Goal: Information Seeking & Learning: Learn about a topic

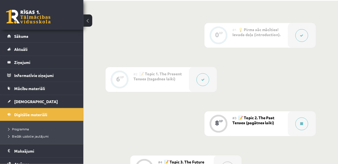
scroll to position [148, 0]
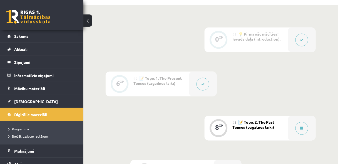
click at [254, 133] on div "#3 📝 Topic 2. The Past Tenses (pagātnes laiki)" at bounding box center [261, 128] width 56 height 25
click at [36, 113] on span "Digitālie materiāli" at bounding box center [30, 114] width 33 height 5
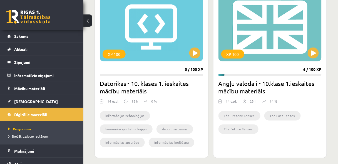
scroll to position [178, 0]
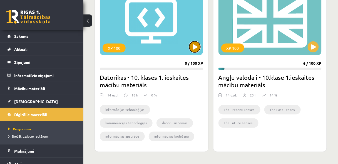
click at [196, 48] on button at bounding box center [195, 46] width 11 height 11
click at [185, 102] on div "informācijas tehnoloģijas komunikācijas tehnoloģijas datoru sistēmas informācij…" at bounding box center [152, 124] width 104 height 46
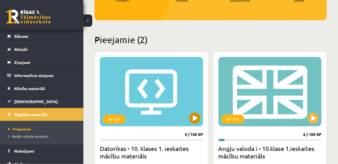
scroll to position [104, 0]
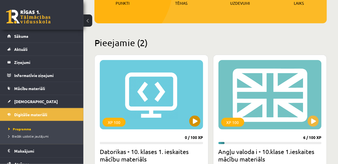
click at [157, 111] on div "XP 100" at bounding box center [152, 95] width 104 height 70
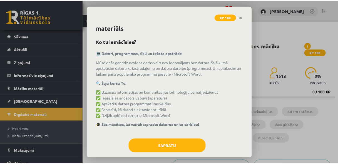
scroll to position [16, 0]
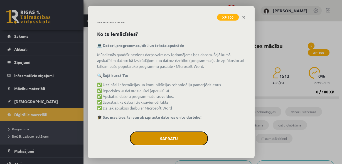
click at [191, 144] on button "Sapratu" at bounding box center [169, 139] width 78 height 14
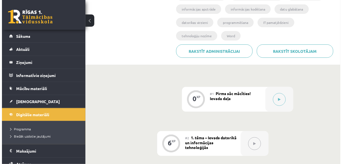
scroll to position [119, 0]
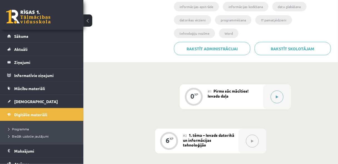
click at [282, 94] on button at bounding box center [277, 97] width 13 height 13
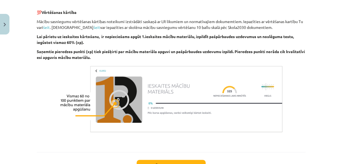
scroll to position [426, 0]
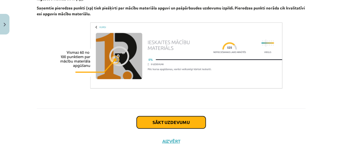
click at [187, 123] on button "Sākt uzdevumu" at bounding box center [171, 122] width 69 height 12
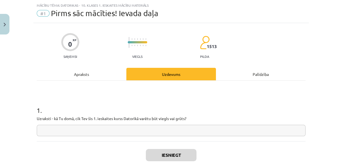
scroll to position [14, 0]
click at [149, 129] on input "text" at bounding box center [171, 130] width 269 height 11
click at [104, 135] on input "text" at bounding box center [171, 130] width 269 height 11
type input "*"
click at [52, 126] on input "text" at bounding box center [171, 130] width 269 height 11
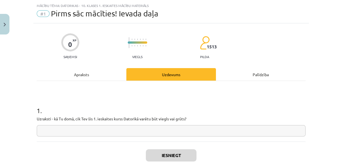
type input "*"
click at [34, 140] on div "0 XP Saņemsi Viegls 1513 pilda Apraksts Uzdevums Palīdzība 1 . Uzraksti - kā Tu…" at bounding box center [171, 103] width 276 height 161
click at [45, 135] on input "text" at bounding box center [171, 130] width 269 height 11
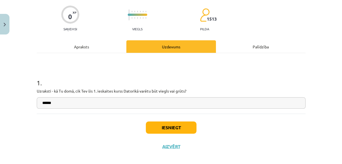
scroll to position [47, 0]
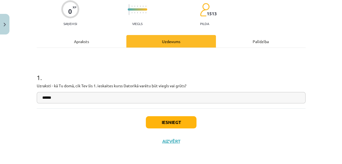
type input "******"
click at [167, 119] on button "Iesniegt" at bounding box center [171, 122] width 51 height 12
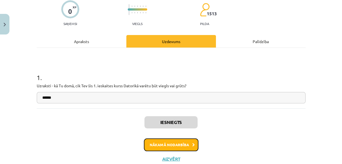
click at [189, 148] on button "Nākamā nodarbība" at bounding box center [171, 145] width 55 height 13
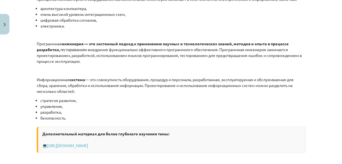
scroll to position [305, 0]
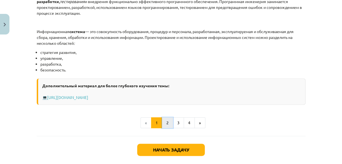
click at [163, 128] on button "2" at bounding box center [167, 122] width 11 height 11
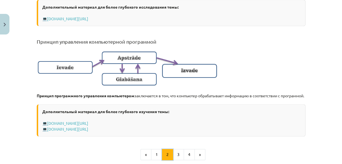
scroll to position [375, 0]
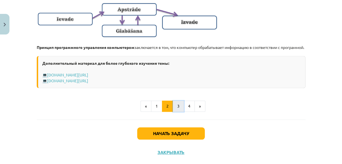
click at [173, 112] on button "3" at bounding box center [178, 106] width 11 height 11
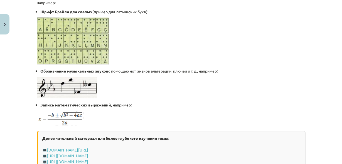
scroll to position [346, 0]
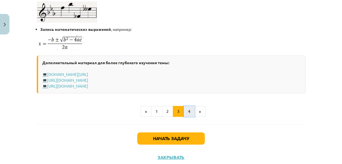
click at [185, 107] on button "4" at bounding box center [189, 111] width 11 height 11
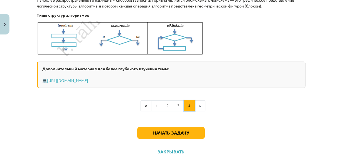
scroll to position [267, 0]
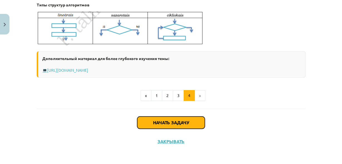
click at [194, 123] on button "Начать задачу" at bounding box center [171, 123] width 68 height 12
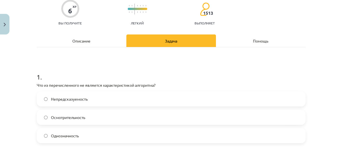
scroll to position [73, 0]
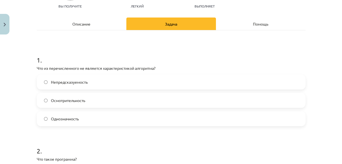
click at [126, 87] on label "Непредсказуемость" at bounding box center [171, 82] width 268 height 14
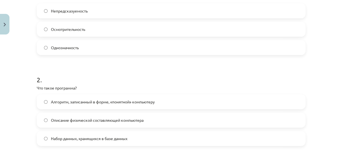
scroll to position [147, 0]
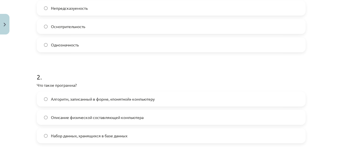
click at [130, 98] on font "Алгоритм, записанный в форме, «понятной» компьютеру" at bounding box center [103, 99] width 104 height 5
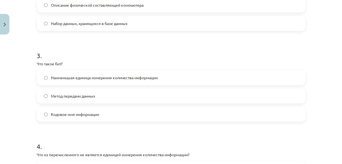
scroll to position [266, 0]
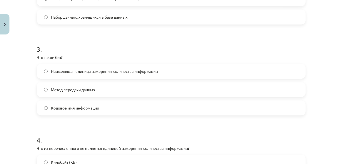
click at [118, 74] on label "Наименьшая единица измерения количества информации" at bounding box center [171, 71] width 268 height 14
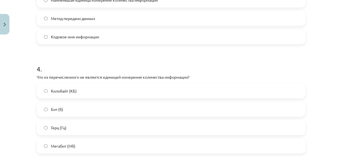
scroll to position [340, 0]
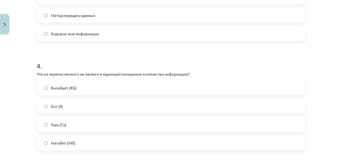
click at [136, 125] on label "Герц (Гц)" at bounding box center [171, 125] width 268 height 14
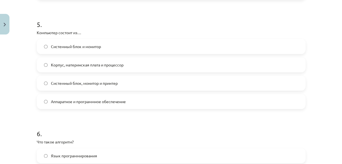
scroll to position [548, 0]
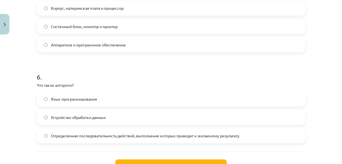
click at [189, 133] on font "Определенная последовательность действий, выполнение которых приводит к желаемо…" at bounding box center [145, 135] width 188 height 5
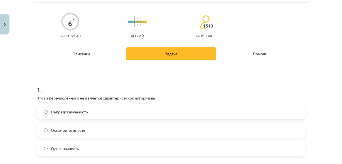
scroll to position [0, 0]
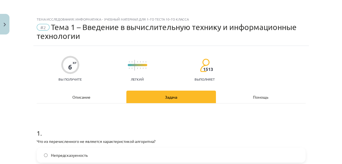
click at [102, 97] on div "Описание" at bounding box center [82, 97] width 90 height 13
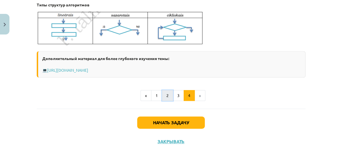
click at [164, 99] on button "2" at bounding box center [167, 95] width 11 height 11
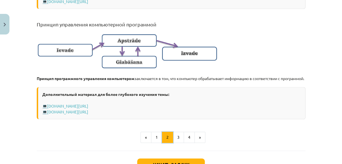
scroll to position [436, 0]
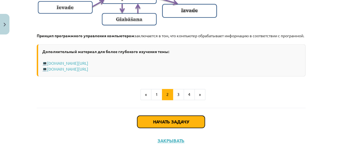
click at [183, 118] on button "Начать задачу" at bounding box center [171, 122] width 68 height 12
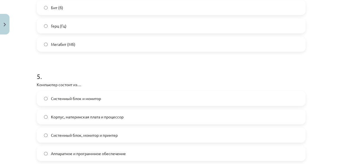
scroll to position [459, 0]
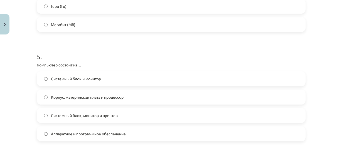
click at [100, 127] on label "Аппаратное и программное обеспечение" at bounding box center [171, 134] width 268 height 14
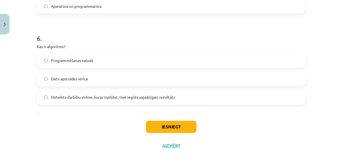
scroll to position [582, 0]
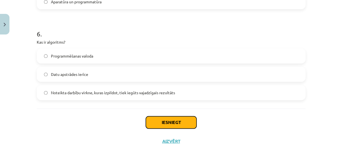
click at [193, 122] on button "Iesniegt" at bounding box center [171, 122] width 51 height 12
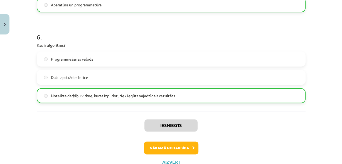
scroll to position [600, 0]
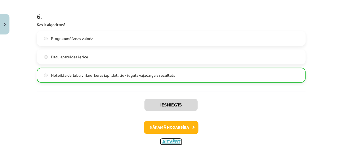
click at [173, 141] on button "Aizvērt" at bounding box center [171, 142] width 21 height 6
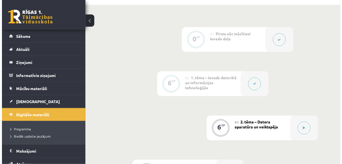
scroll to position [194, 0]
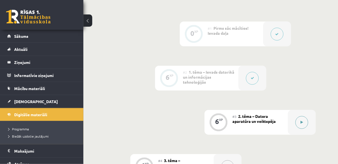
click at [303, 125] on button at bounding box center [302, 122] width 13 height 13
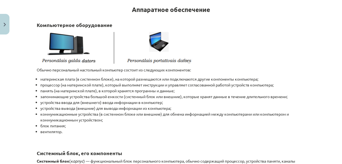
scroll to position [202, 0]
click at [323, 57] on div "Тема исследования: Информатика - учебный материал для 1-го теста 10-го класса #…" at bounding box center [171, 82] width 342 height 164
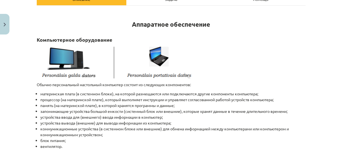
click at [209, 134] on li "коммуникационные устройства (в системном блоке или внешние) для обмена информац…" at bounding box center [172, 132] width 265 height 12
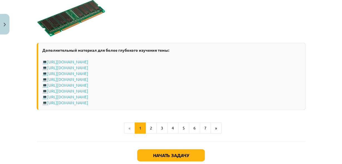
scroll to position [1039, 0]
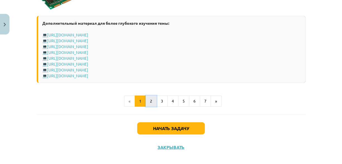
click at [152, 100] on button "2" at bounding box center [151, 101] width 11 height 11
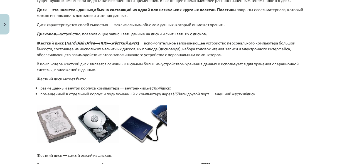
scroll to position [202, 0]
click at [240, 95] on font "жесткий" at bounding box center [239, 93] width 16 height 5
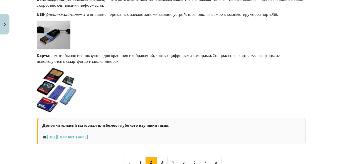
scroll to position [500, 0]
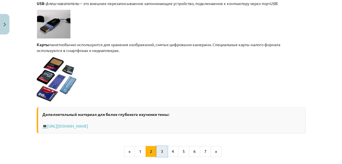
click at [165, 149] on button "3" at bounding box center [161, 151] width 11 height 11
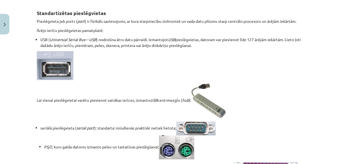
scroll to position [202, 0]
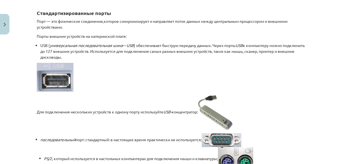
click at [264, 69] on p at bounding box center [171, 77] width 269 height 29
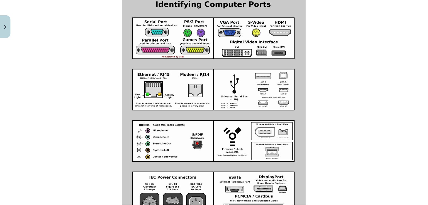
scroll to position [570, 0]
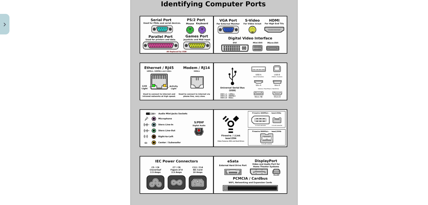
drag, startPoint x: 388, startPoint y: 3, endPoint x: 325, endPoint y: 86, distance: 104.5
click at [323, 105] on p at bounding box center [213, 105] width 269 height 234
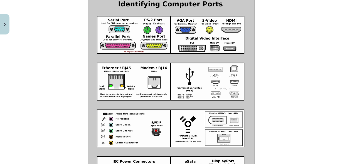
drag, startPoint x: 406, startPoint y: 0, endPoint x: 255, endPoint y: 60, distance: 162.8
click at [255, 60] on p at bounding box center [171, 105] width 269 height 234
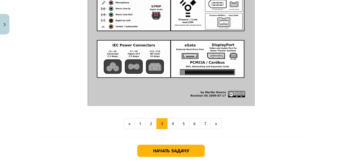
scroll to position [715, 0]
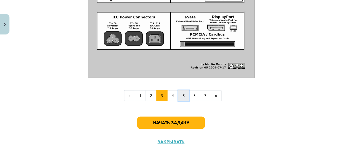
click at [178, 96] on button "5" at bounding box center [183, 95] width 11 height 11
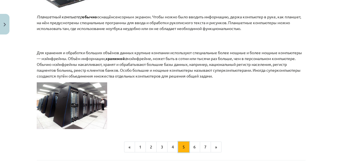
scroll to position [325, 0]
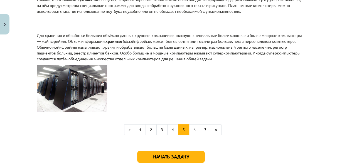
click at [82, 112] on img at bounding box center [72, 88] width 70 height 47
click at [193, 132] on font "6" at bounding box center [194, 129] width 2 height 5
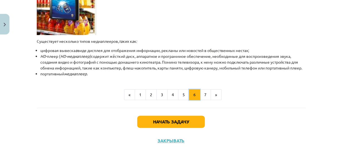
scroll to position [212, 0]
click at [204, 93] on font "7" at bounding box center [205, 94] width 2 height 5
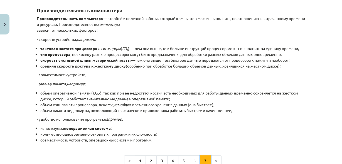
scroll to position [114, 0]
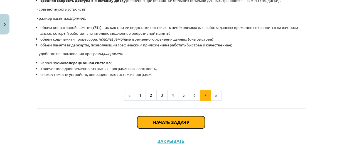
click at [192, 127] on button "Начать задачу" at bounding box center [171, 122] width 68 height 12
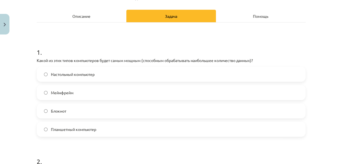
scroll to position [73, 0]
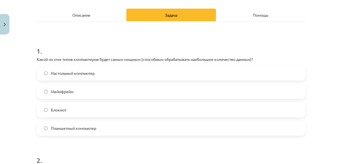
click at [178, 99] on div "Мейнфрейм" at bounding box center [171, 91] width 269 height 15
click at [178, 93] on label "Мейнфрейм" at bounding box center [171, 92] width 268 height 14
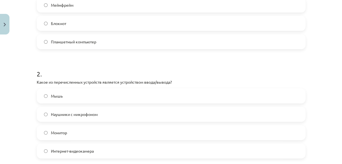
scroll to position [162, 0]
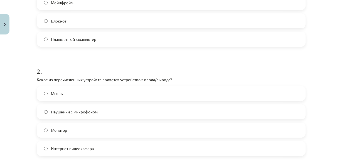
click at [173, 108] on label "Наушники с микрофоном" at bounding box center [171, 112] width 268 height 14
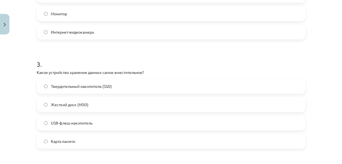
scroll to position [281, 0]
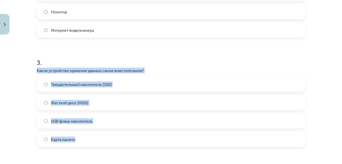
drag, startPoint x: 35, startPoint y: 70, endPoint x: 95, endPoint y: 140, distance: 92.2
click at [95, 140] on div "3 . Какое устройство хранения данных самое вместительное? Твердотельный накопит…" at bounding box center [171, 98] width 269 height 98
copy div "Какое устройство хранения данных самое вместительное? Твердотельный накопитель …"
click at [105, 100] on label "Жесткий диск (HDD)" at bounding box center [171, 103] width 268 height 14
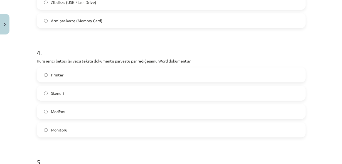
scroll to position [194, 0]
click at [112, 93] on label "Skeneri" at bounding box center [171, 93] width 268 height 14
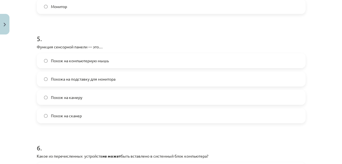
scroll to position [533, 0]
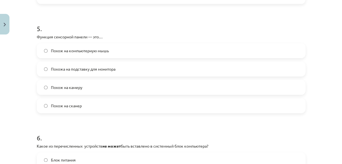
click at [227, 49] on label "Похож на компьютерную мышь" at bounding box center [171, 51] width 268 height 14
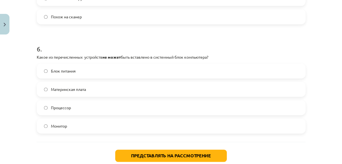
scroll to position [194, 0]
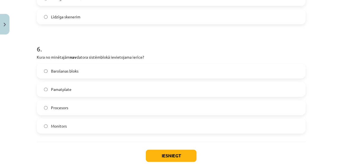
drag, startPoint x: 35, startPoint y: 57, endPoint x: 103, endPoint y: 124, distance: 96.0
click at [103, 124] on div "6 . Kura no minētajām nav datora sistēmblokā ievietojama ierīce? Barošanas blok…" at bounding box center [171, 84] width 269 height 98
copy div "Kura no minētajām nav datora sistēmblokā ievietojama ierīce? Barošanas bloks Pa…"
click at [46, 128] on label "Monitors" at bounding box center [171, 126] width 268 height 14
click at [187, 153] on button "Iesniegt" at bounding box center [171, 156] width 51 height 12
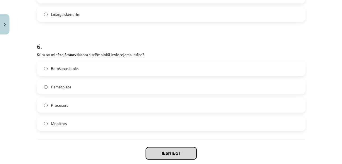
scroll to position [656, 0]
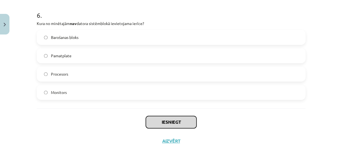
click at [165, 123] on button "Iesniegt" at bounding box center [171, 122] width 51 height 12
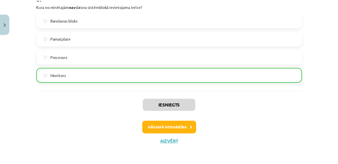
scroll to position [673, 0]
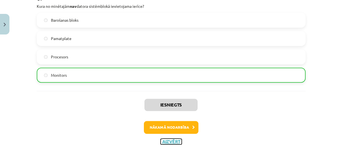
click at [169, 140] on button "Aizvērt" at bounding box center [171, 142] width 21 height 6
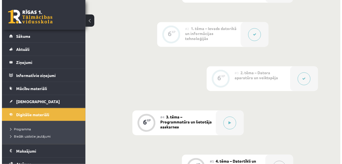
scroll to position [239, 0]
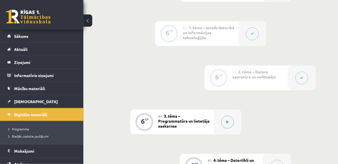
click at [226, 125] on button at bounding box center [228, 122] width 13 height 13
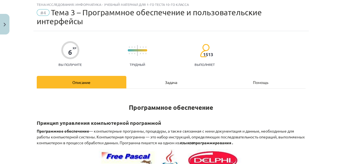
scroll to position [246, 0]
click at [218, 79] on div "Помощь" at bounding box center [261, 82] width 90 height 13
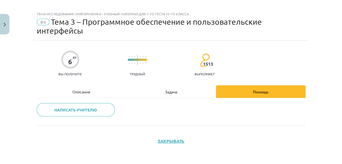
click at [95, 89] on div "Описание" at bounding box center [82, 91] width 90 height 13
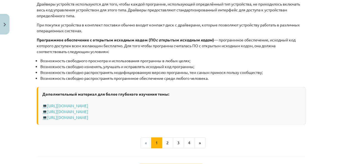
scroll to position [623, 0]
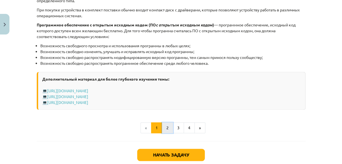
click at [166, 125] on font "2" at bounding box center [167, 127] width 2 height 5
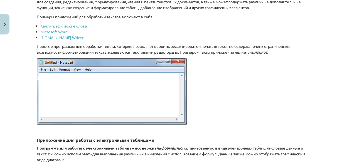
scroll to position [257, 0]
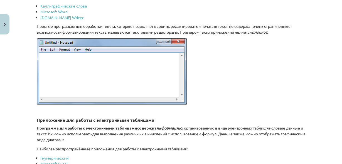
click at [288, 12] on li "Microsoft Word" at bounding box center [172, 12] width 265 height 6
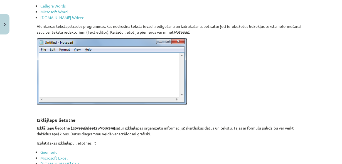
click at [257, 39] on p at bounding box center [171, 71] width 269 height 66
click at [211, 45] on p at bounding box center [171, 71] width 269 height 66
click at [269, 25] on p "Vienkāršas tekstapstrādes programmas, kas nodrošina teksta ievadi, rediģēšanu u…" at bounding box center [171, 29] width 269 height 12
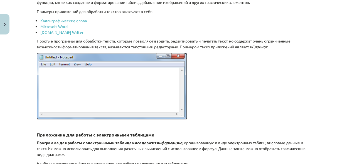
scroll to position [257, 0]
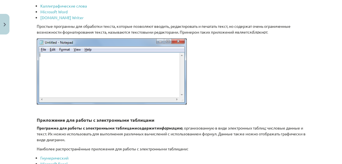
click at [268, 68] on p at bounding box center [171, 71] width 269 height 66
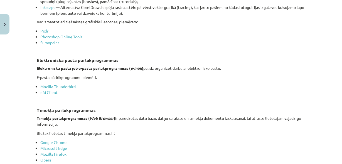
scroll to position [657, 0]
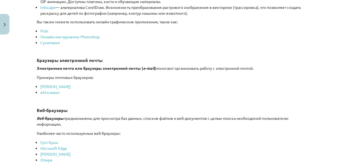
click at [224, 85] on li "[PERSON_NAME]" at bounding box center [172, 87] width 265 height 6
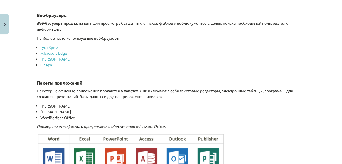
scroll to position [762, 0]
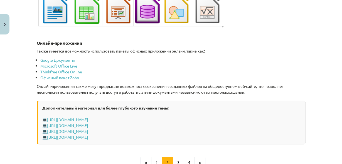
scroll to position [984, 0]
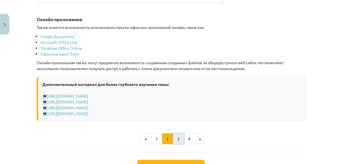
click at [174, 137] on button "3" at bounding box center [178, 139] width 11 height 11
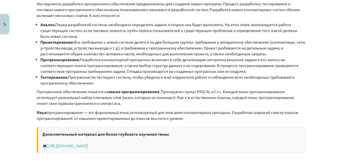
scroll to position [108, 0]
